Goal: Task Accomplishment & Management: Manage account settings

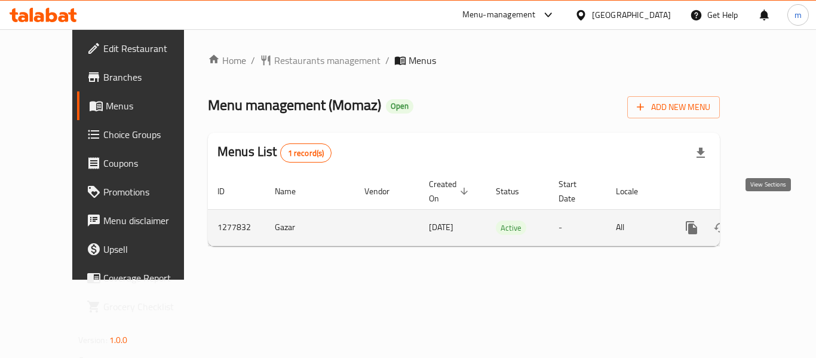
click at [770, 220] on icon "enhanced table" at bounding box center [777, 227] width 14 height 14
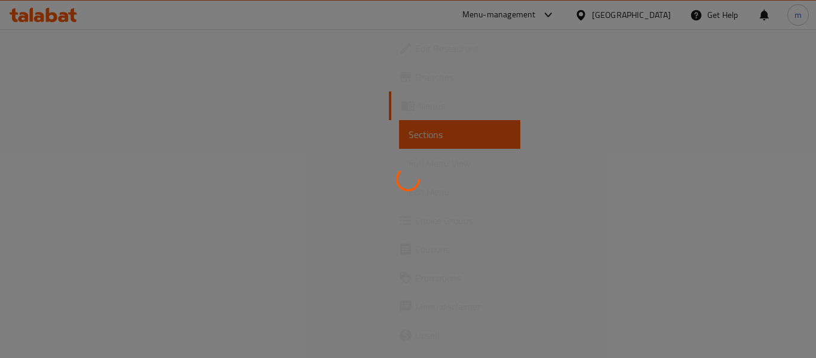
click at [28, 220] on div at bounding box center [408, 179] width 816 height 358
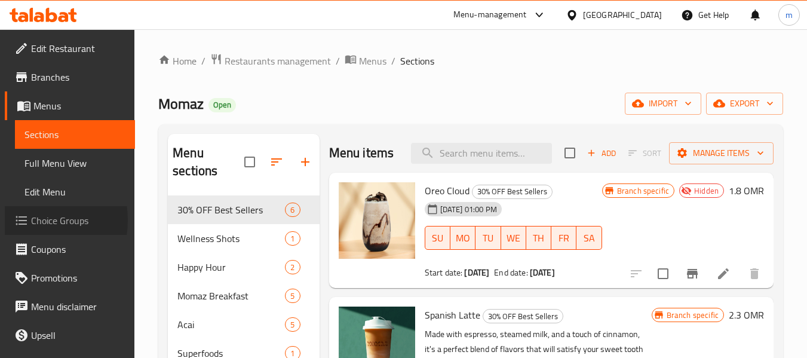
click at [28, 220] on icon at bounding box center [21, 220] width 14 height 14
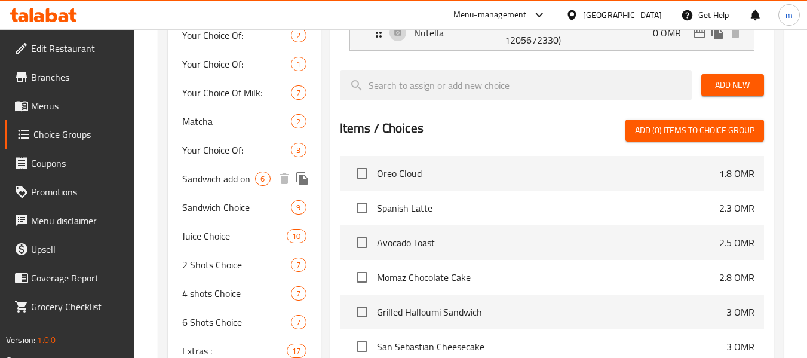
scroll to position [358, 0]
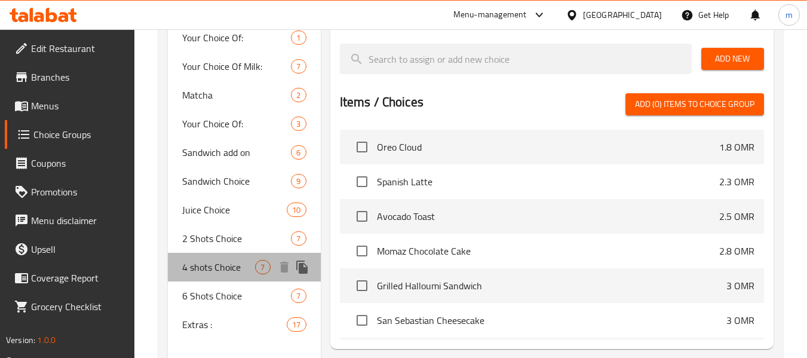
click at [214, 260] on span "4 shots Choice" at bounding box center [218, 267] width 73 height 14
type input "4 shots Choice"
type input "اختيار ٤ شوت"
type input "4"
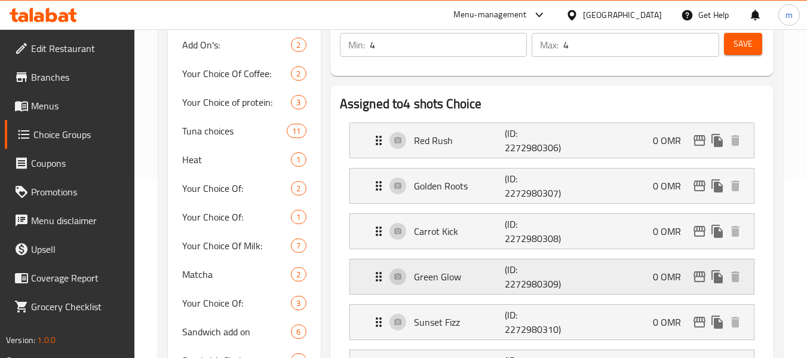
scroll to position [119, 0]
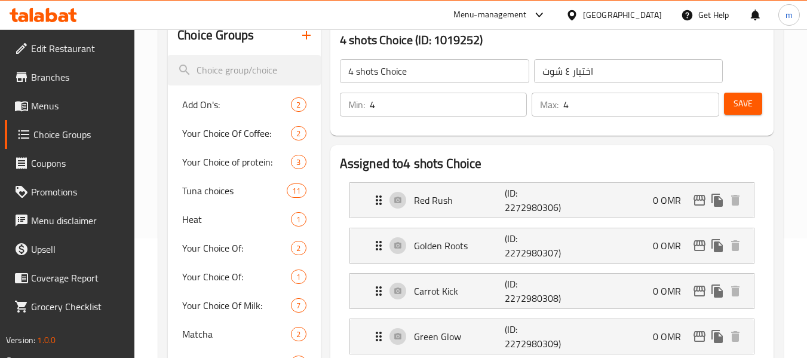
click at [66, 20] on icon at bounding box center [64, 17] width 10 height 10
